Goal: Transaction & Acquisition: Purchase product/service

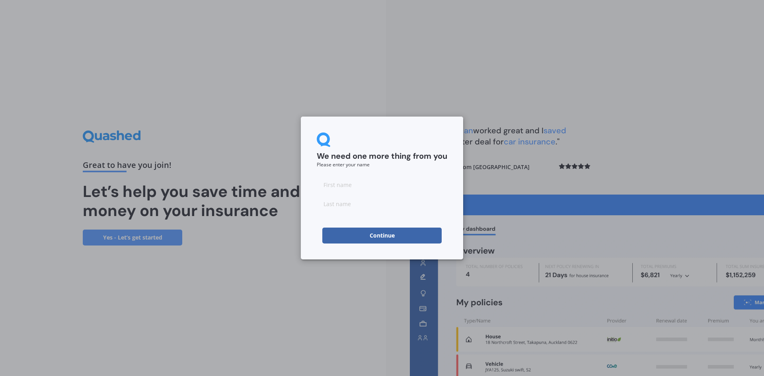
click at [341, 187] on input at bounding box center [382, 185] width 130 height 16
type input "Ian"
type input "Clements"
click at [373, 235] on button "Continue" at bounding box center [381, 235] width 119 height 16
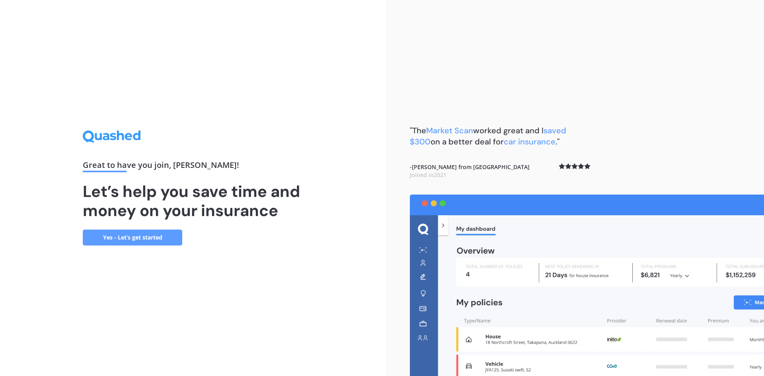
click at [141, 237] on link "Yes - Let’s get started" at bounding box center [132, 237] width 99 height 16
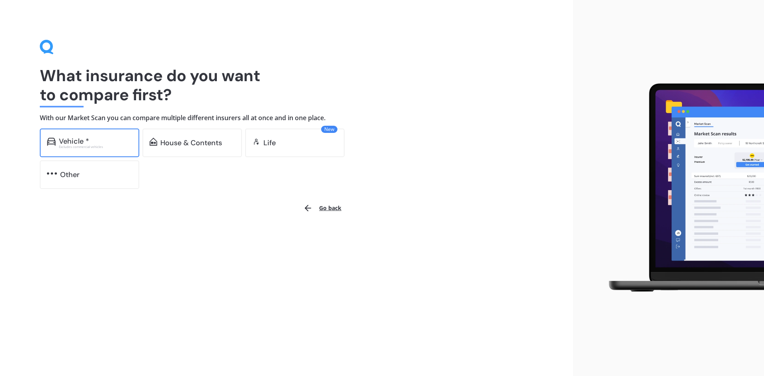
click at [94, 143] on div "Vehicle *" at bounding box center [95, 141] width 73 height 8
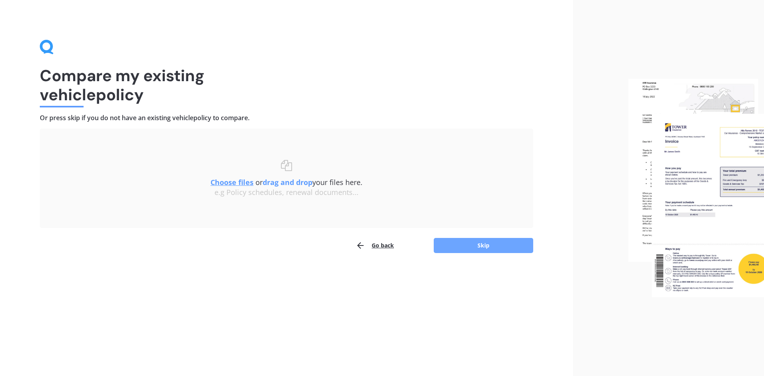
click at [477, 246] on button "Skip" at bounding box center [482, 245] width 99 height 15
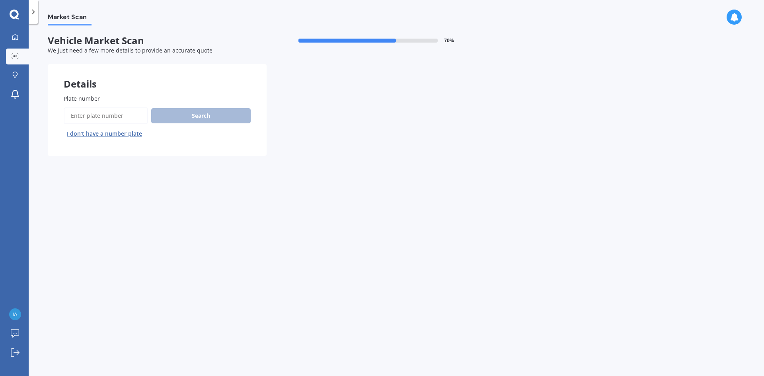
click at [93, 115] on input "Plate number" at bounding box center [106, 115] width 84 height 17
type input "pfs331"
click at [206, 113] on button "Search" at bounding box center [200, 115] width 99 height 15
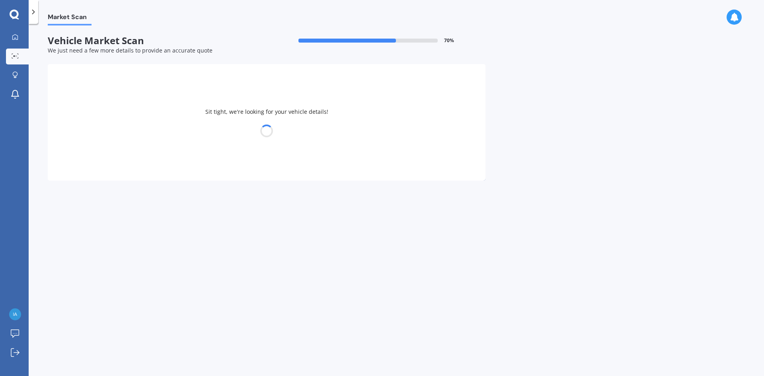
select select "HONDA"
select select "JAZZ"
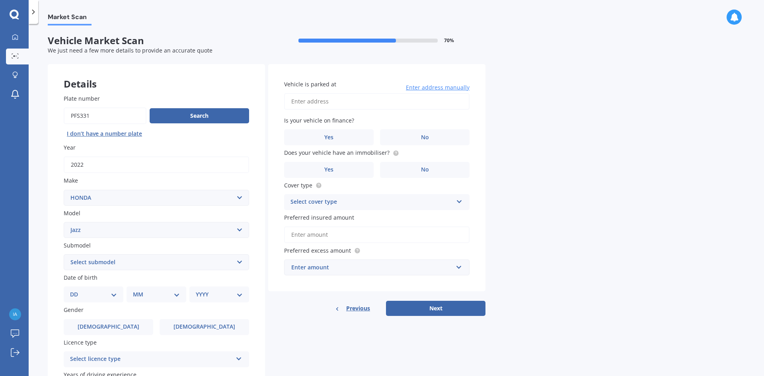
click at [239, 261] on select "Select submodel (all other) 1.3 1.5 Sports Crosstar 1.5P Hatchback RS S" at bounding box center [156, 262] width 185 height 16
click at [238, 262] on select "Select submodel (all other) 1.3 1.5 Sports Crosstar 1.5P Hatchback RS S" at bounding box center [156, 262] width 185 height 16
select select "(ALL OTHER)"
click at [64, 254] on select "Select submodel (all other) 1.3 1.5 Sports Crosstar 1.5P Hatchback RS S" at bounding box center [156, 262] width 185 height 16
click at [113, 293] on select "DD 01 02 03 04 05 06 07 08 09 10 11 12 13 14 15 16 17 18 19 20 21 22 23 24 25 2…" at bounding box center [93, 294] width 47 height 9
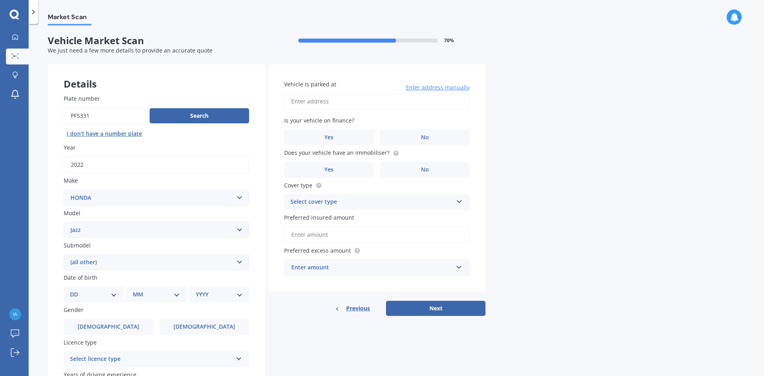
select select "05"
click at [76, 290] on select "DD 01 02 03 04 05 06 07 08 09 10 11 12 13 14 15 16 17 18 19 20 21 22 23 24 25 2…" at bounding box center [93, 294] width 47 height 9
click at [171, 296] on select "MM 01 02 03 04 05 06 07 08 09 10 11 12" at bounding box center [158, 294] width 44 height 9
select select "08"
click at [136, 290] on select "MM 01 02 03 04 05 06 07 08 09 10 11 12" at bounding box center [158, 294] width 44 height 9
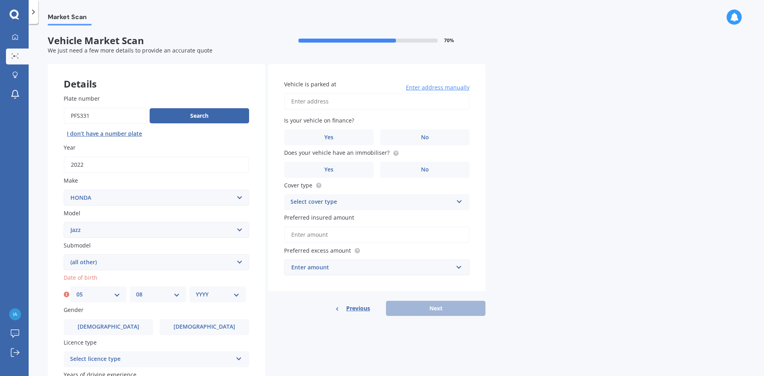
click at [212, 297] on select "YYYY 2025 2024 2023 2022 2021 2020 2019 2018 2017 2016 2015 2014 2013 2012 2011…" at bounding box center [218, 294] width 44 height 9
select select "1967"
click at [196, 290] on select "YYYY 2025 2024 2023 2022 2021 2020 2019 2018 2017 2016 2015 2014 2013 2012 2011…" at bounding box center [218, 294] width 44 height 9
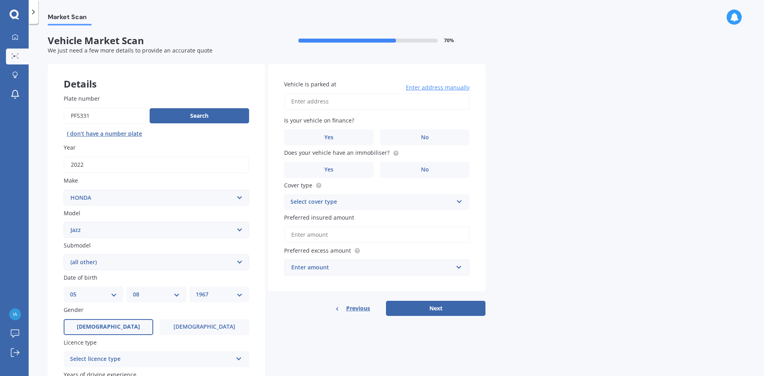
click at [113, 327] on span "Male" at bounding box center [108, 326] width 63 height 7
click at [0, 0] on input "Male" at bounding box center [0, 0] width 0 height 0
click at [240, 358] on icon at bounding box center [238, 357] width 7 height 6
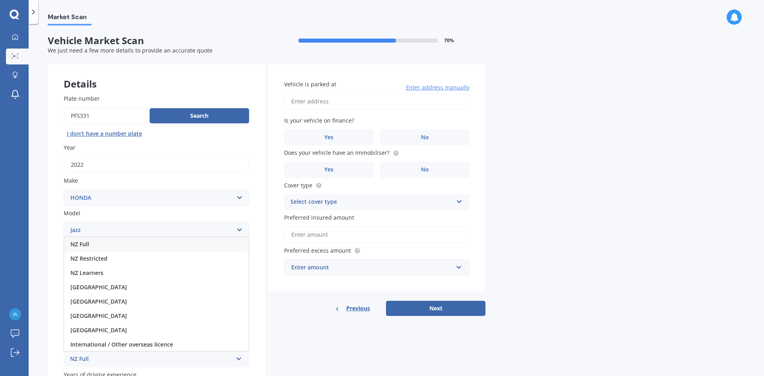
click at [96, 243] on div "NZ Full" at bounding box center [156, 244] width 185 height 14
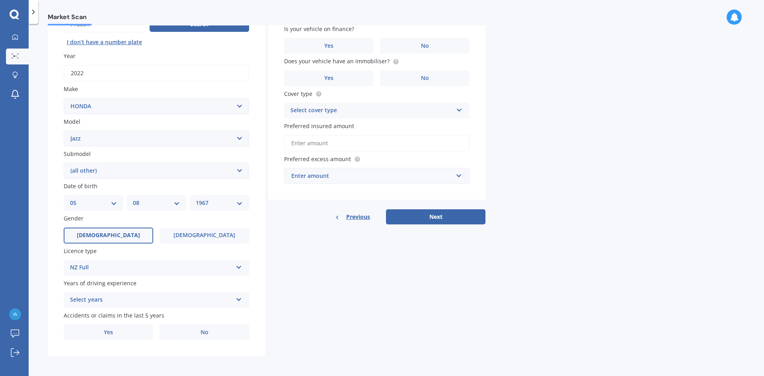
scroll to position [92, 0]
click at [239, 298] on icon at bounding box center [238, 297] width 7 height 6
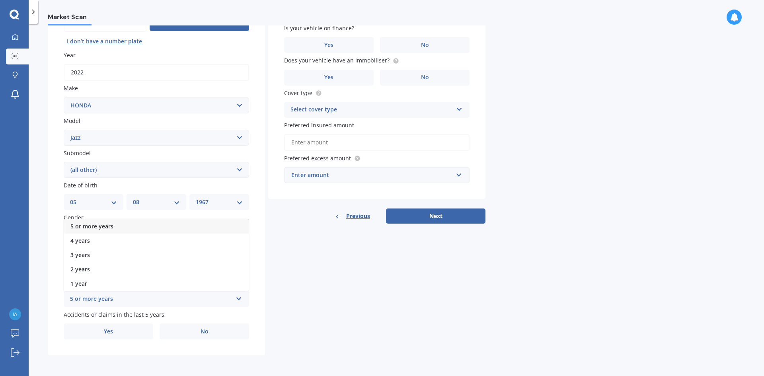
click at [173, 227] on div "5 or more years" at bounding box center [156, 226] width 185 height 14
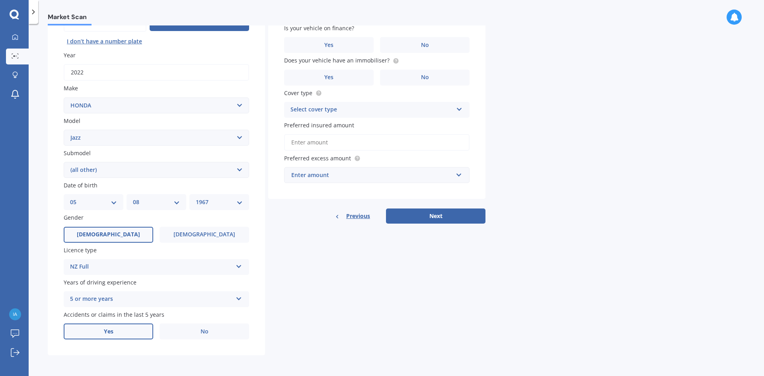
click at [118, 331] on label "Yes" at bounding box center [108, 331] width 89 height 16
click at [0, 0] on input "Yes" at bounding box center [0, 0] width 0 height 0
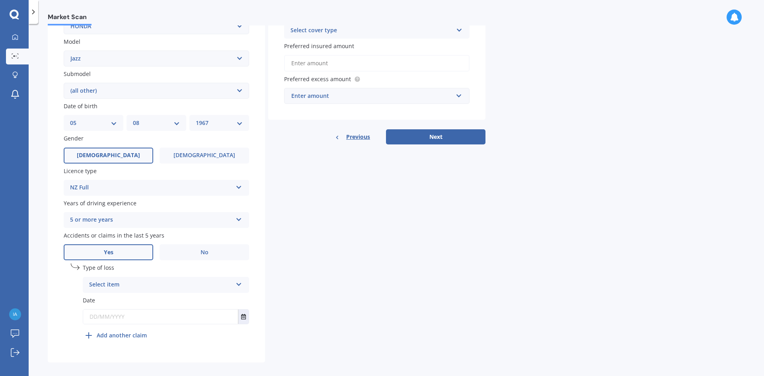
scroll to position [172, 0]
click at [238, 283] on icon at bounding box center [238, 283] width 7 height 6
click at [159, 314] on div "Not at fault accident" at bounding box center [165, 314] width 165 height 14
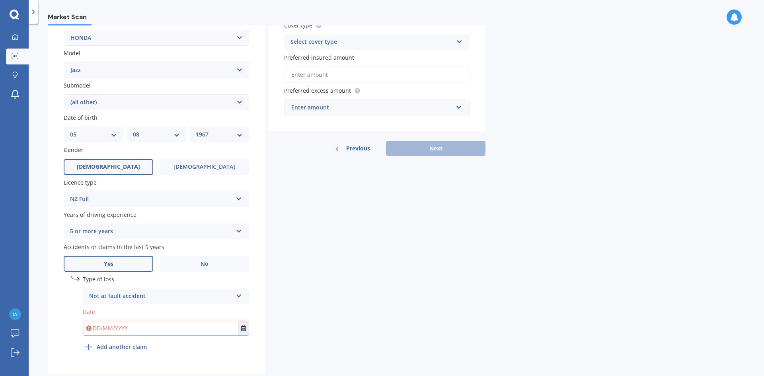
scroll to position [179, 0]
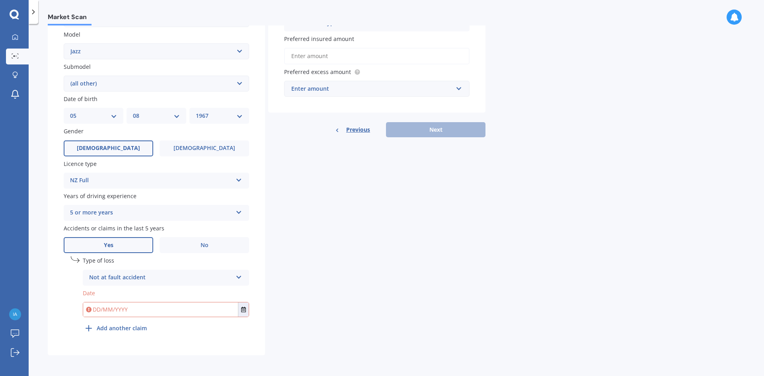
click at [187, 307] on input "text" at bounding box center [160, 309] width 155 height 14
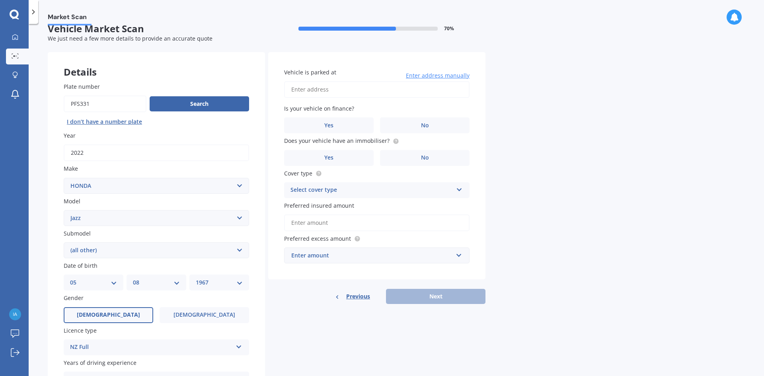
scroll to position [0, 0]
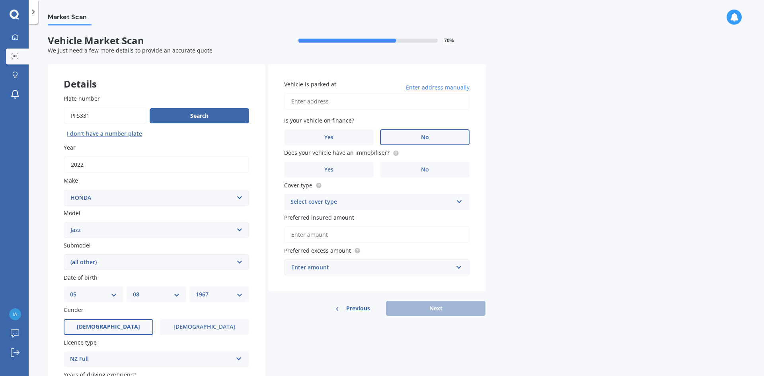
type input "26/03/2025"
click at [431, 137] on label "No" at bounding box center [424, 137] width 89 height 16
click at [0, 0] on input "No" at bounding box center [0, 0] width 0 height 0
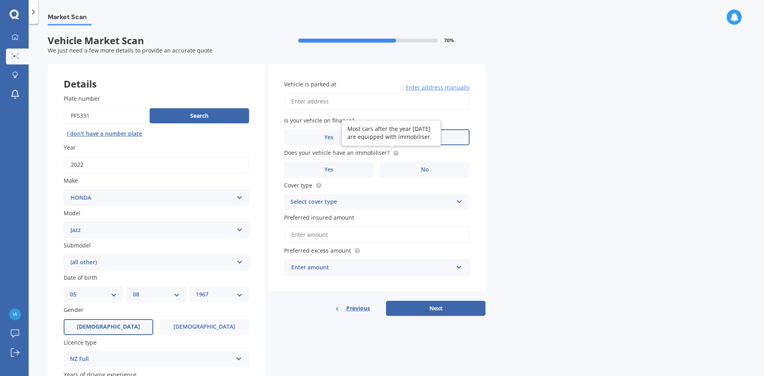
click at [394, 153] on circle at bounding box center [395, 152] width 5 height 5
click at [335, 170] on label "Yes" at bounding box center [328, 170] width 89 height 16
click at [0, 0] on input "Yes" at bounding box center [0, 0] width 0 height 0
click at [458, 201] on icon at bounding box center [459, 200] width 7 height 6
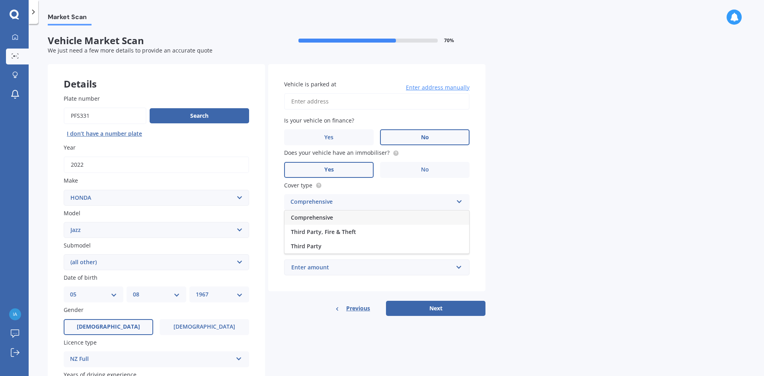
click at [339, 218] on div "Comprehensive" at bounding box center [376, 217] width 185 height 14
click at [342, 236] on input "Preferred insured amount" at bounding box center [376, 234] width 185 height 17
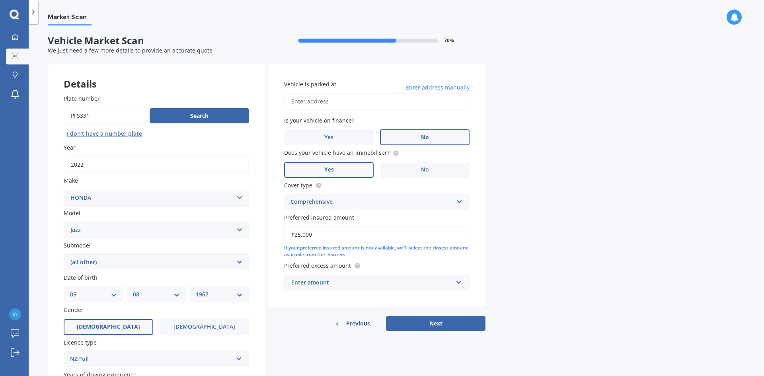
type input "$25,000"
click at [457, 283] on input "text" at bounding box center [374, 282] width 178 height 15
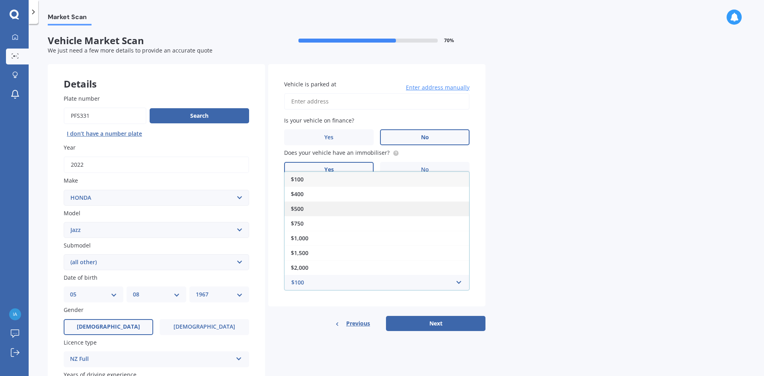
click at [325, 208] on div "$500" at bounding box center [376, 208] width 185 height 15
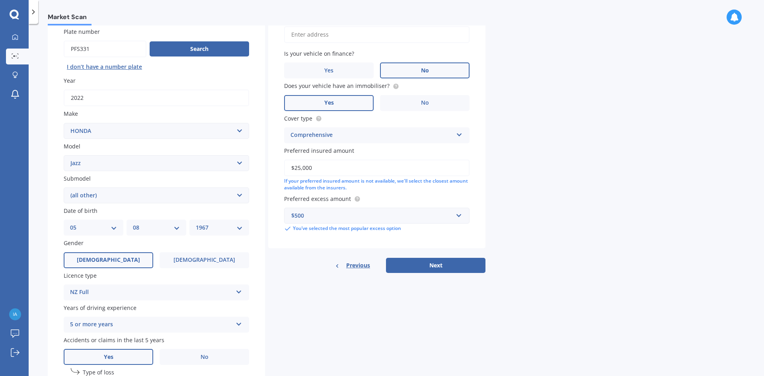
scroll to position [80, 0]
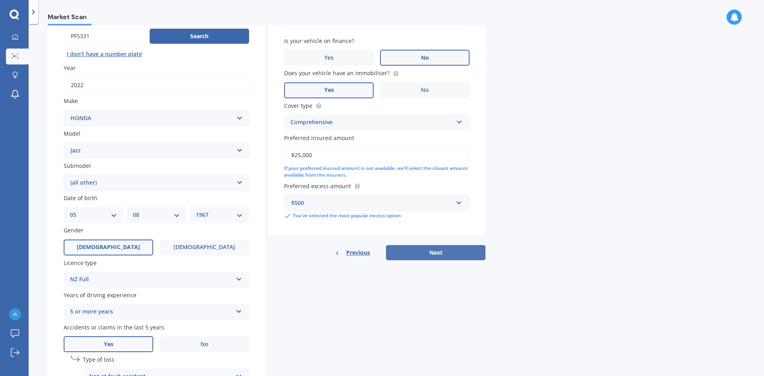
click at [431, 254] on button "Next" at bounding box center [435, 252] width 99 height 15
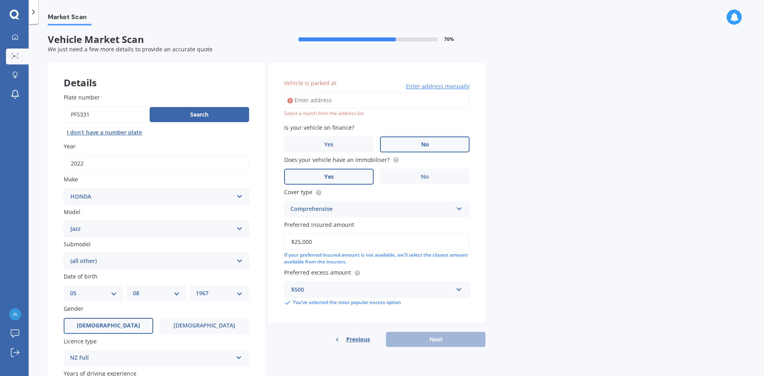
scroll to position [0, 0]
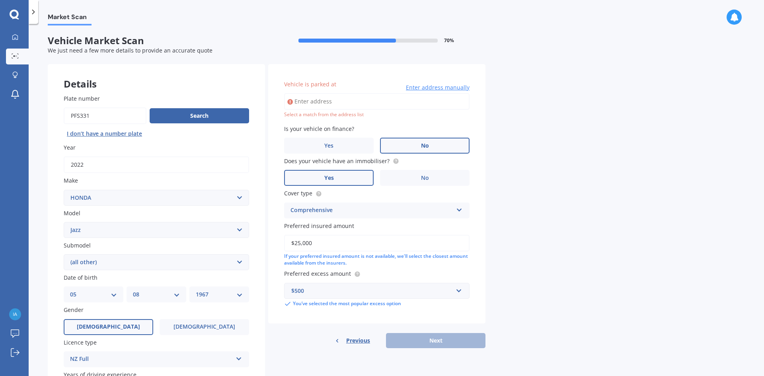
click at [307, 100] on input "Vehicle is parked at" at bounding box center [376, 101] width 185 height 17
type input "9A Gordon Road, Plimmerton, Porirua 5026"
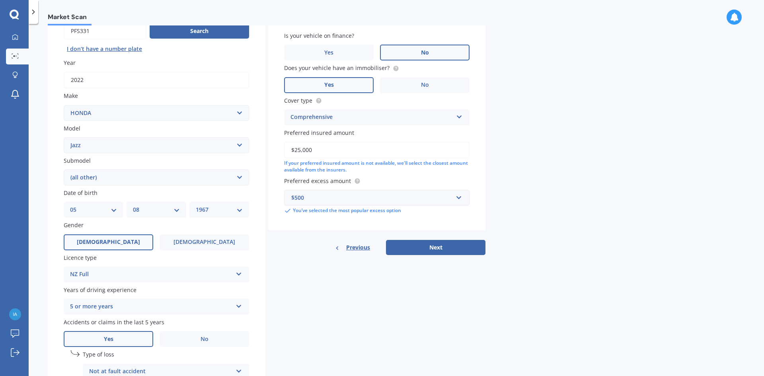
scroll to position [119, 0]
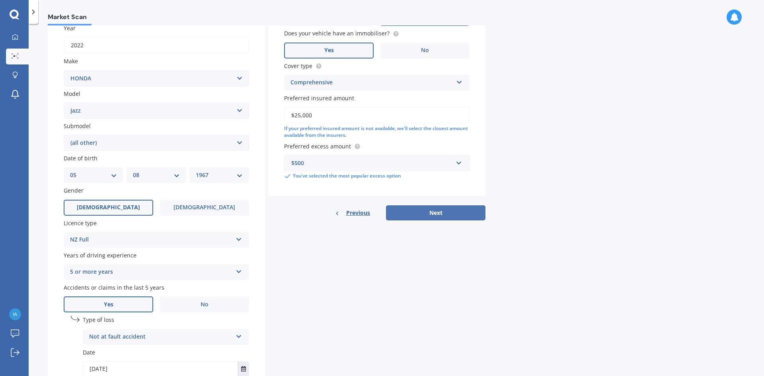
click at [441, 214] on button "Next" at bounding box center [435, 212] width 99 height 15
select select "05"
select select "08"
select select "1967"
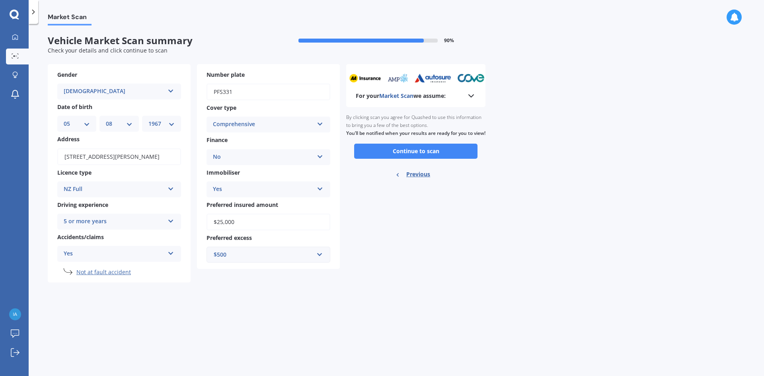
scroll to position [0, 0]
click at [416, 159] on button "Continue to scan" at bounding box center [415, 151] width 123 height 15
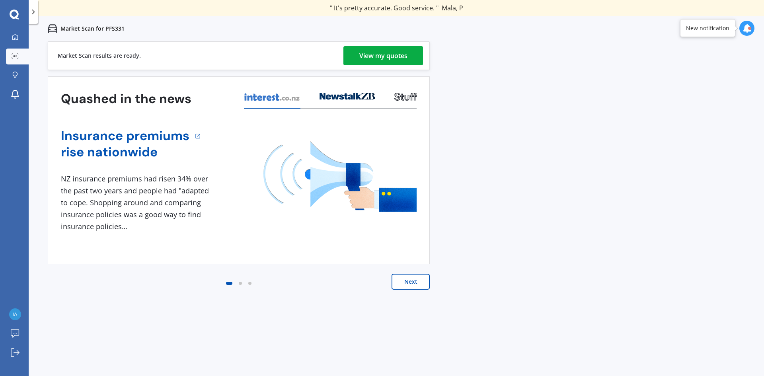
click at [369, 56] on div "View my quotes" at bounding box center [383, 55] width 48 height 19
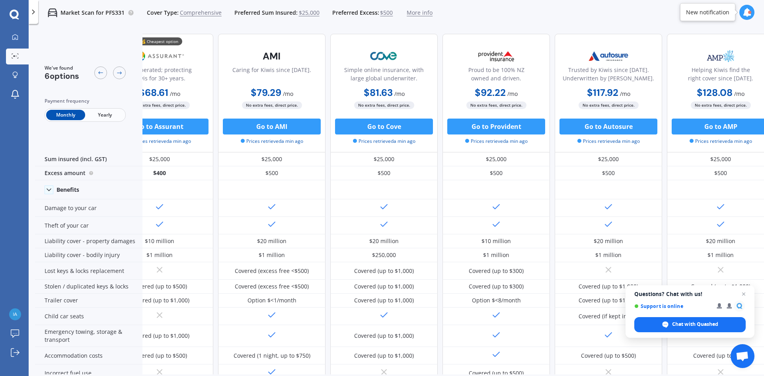
scroll to position [0, 35]
click at [104, 114] on span "Yearly" at bounding box center [104, 115] width 39 height 10
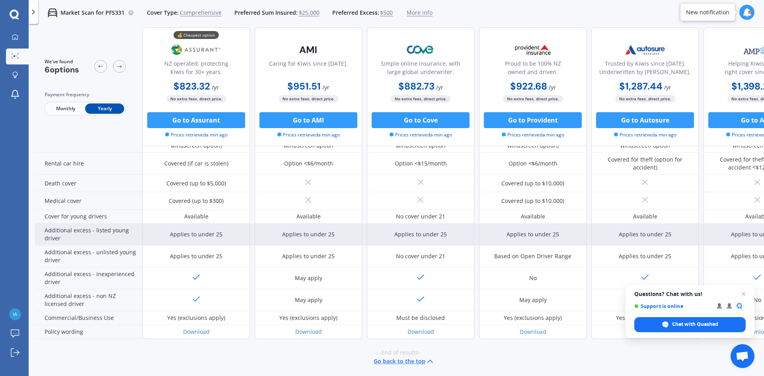
scroll to position [337, 0]
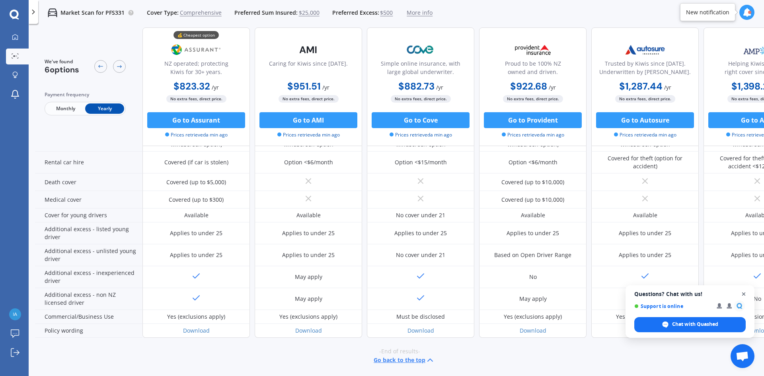
click at [745, 293] on span "Close chat" at bounding box center [744, 294] width 10 height 10
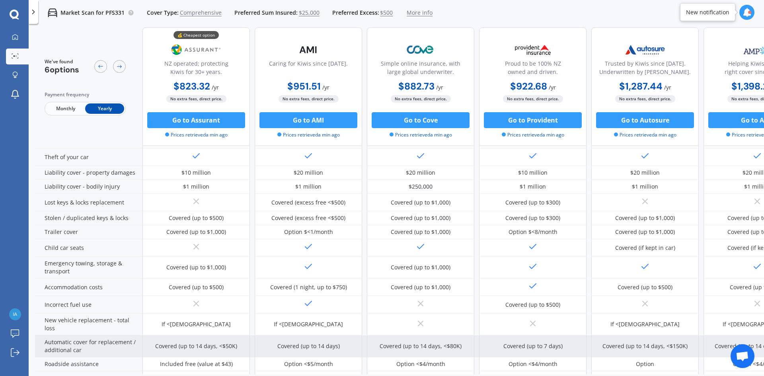
scroll to position [58, 0]
